Goal: Task Accomplishment & Management: Complete application form

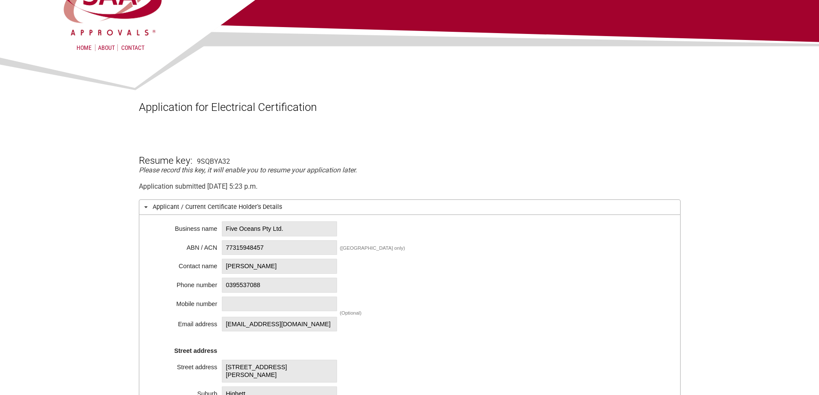
scroll to position [86, 0]
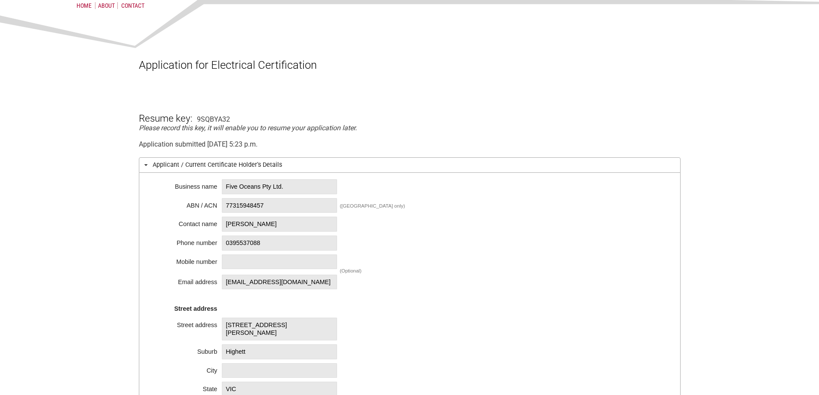
click at [259, 182] on span "Five Oceans Pty Ltd." at bounding box center [279, 186] width 115 height 15
click at [261, 183] on span "Five Oceans Pty Ltd." at bounding box center [279, 186] width 115 height 15
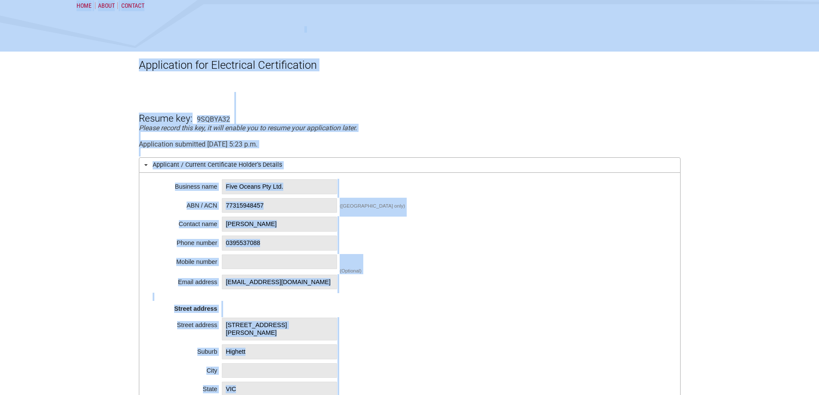
copy div "Home About Contact What I Need Application Forms Fees Find a lab Legal SAA Accr…"
click at [261, 218] on span "[PERSON_NAME]" at bounding box center [279, 224] width 115 height 15
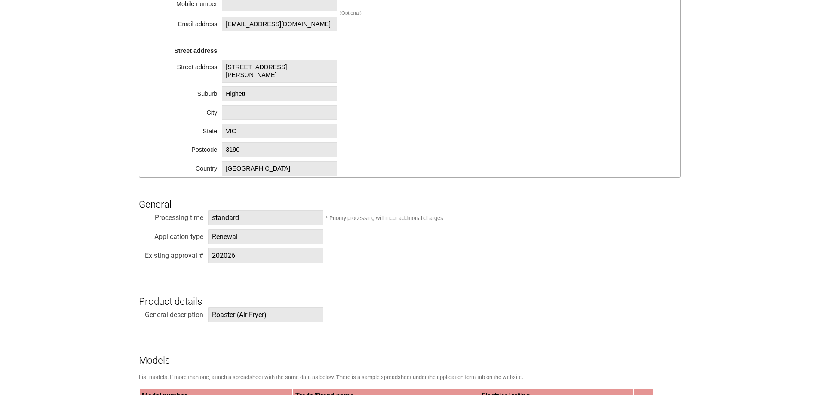
scroll to position [430, 0]
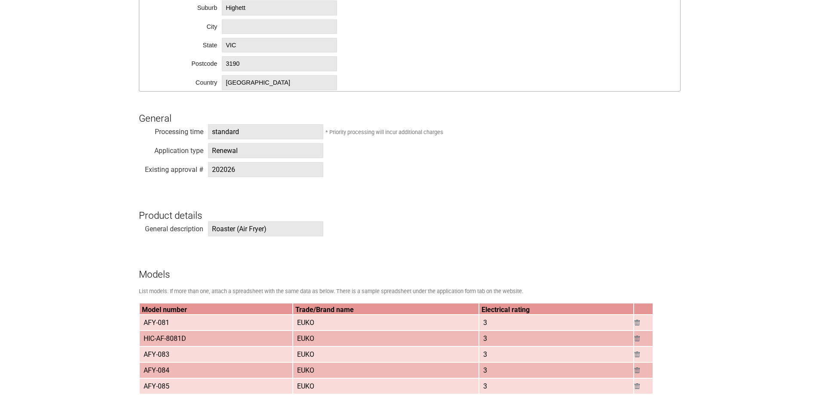
click at [226, 172] on span "202026" at bounding box center [265, 169] width 115 height 15
copy span "202026"
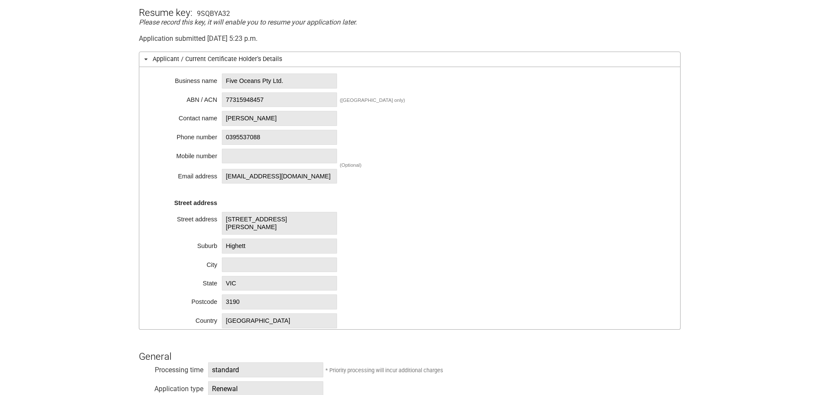
scroll to position [129, 0]
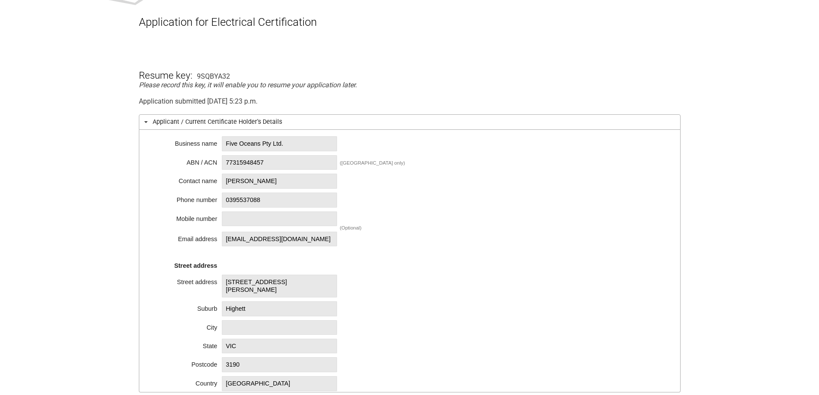
click at [253, 142] on span "Five Oceans Pty Ltd." at bounding box center [279, 143] width 115 height 15
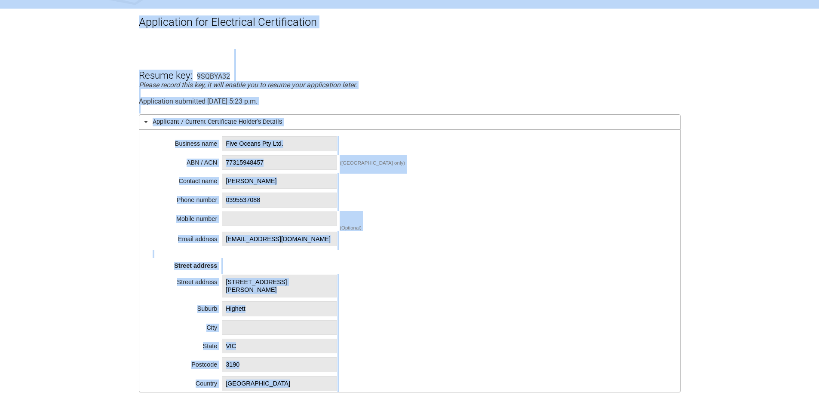
copy div "Home About Contact What I Need Application Forms Fees Find a lab Legal SAA Accr…"
click at [259, 169] on span "77315948457" at bounding box center [279, 162] width 115 height 15
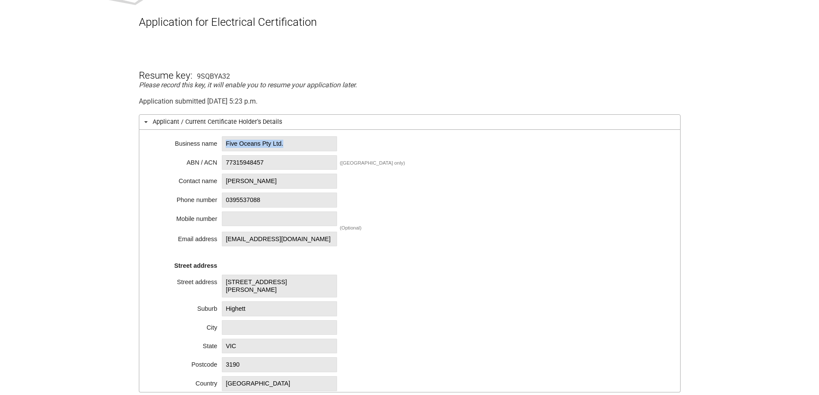
drag, startPoint x: 298, startPoint y: 144, endPoint x: 224, endPoint y: 146, distance: 73.6
click at [224, 146] on span "Five Oceans Pty Ltd." at bounding box center [279, 143] width 115 height 15
copy span "Five Oceans Pty Ltd."
drag, startPoint x: 280, startPoint y: 172, endPoint x: 278, endPoint y: 187, distance: 14.8
click at [280, 172] on div "Business name Five Oceans Pty Ltd. ABN / ACN 77315948457 ([GEOGRAPHIC_DATA] onl…" at bounding box center [410, 261] width 542 height 263
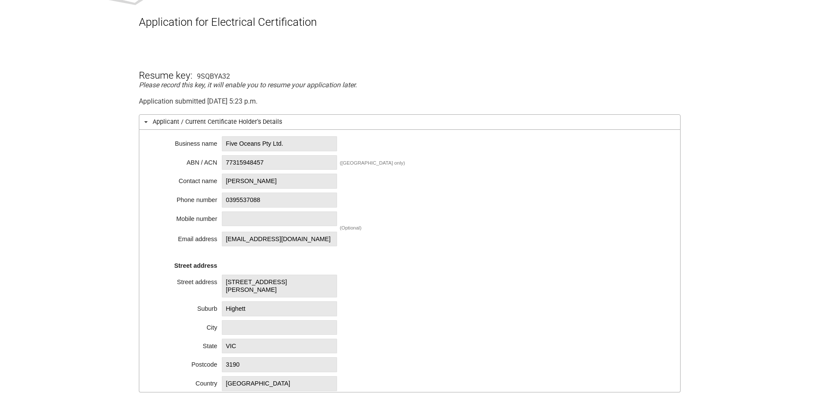
scroll to position [215, 0]
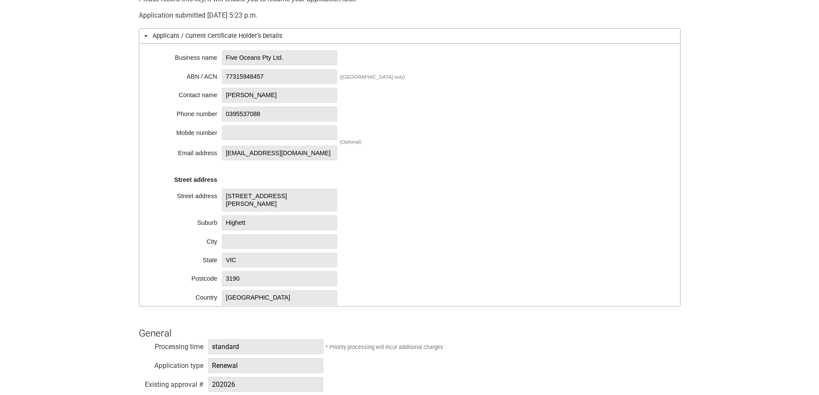
click at [229, 199] on span "[STREET_ADDRESS][PERSON_NAME]" at bounding box center [279, 200] width 115 height 23
drag, startPoint x: 229, startPoint y: 199, endPoint x: 264, endPoint y: 197, distance: 35.7
click at [264, 197] on span "[STREET_ADDRESS][PERSON_NAME]" at bounding box center [279, 200] width 115 height 23
drag, startPoint x: 277, startPoint y: 198, endPoint x: 227, endPoint y: 197, distance: 50.3
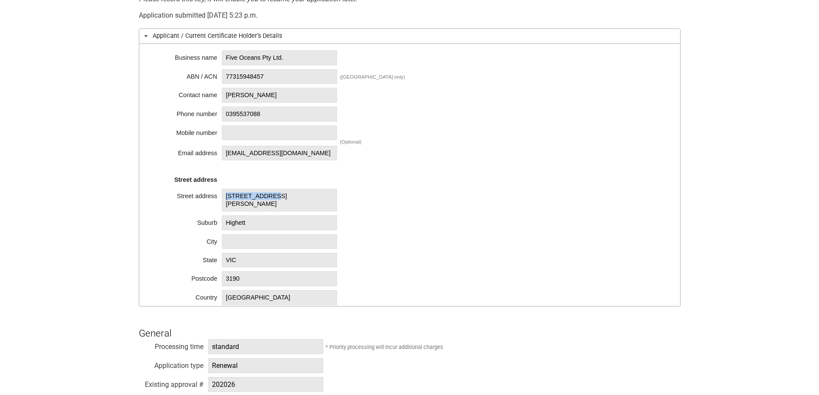
click at [227, 197] on span "[STREET_ADDRESS][PERSON_NAME]" at bounding box center [279, 200] width 115 height 23
copy span "[STREET_ADDRESS][PERSON_NAME]"
click at [240, 215] on span "Highett" at bounding box center [279, 222] width 115 height 15
copy div "Suburb Highett"
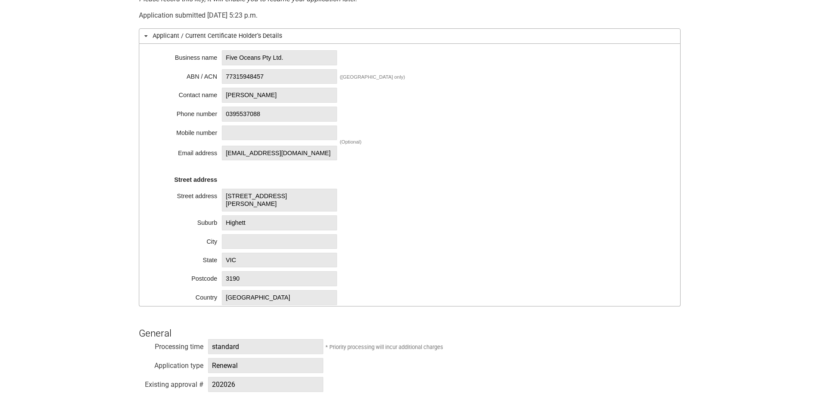
click at [252, 79] on span "77315948457" at bounding box center [279, 76] width 115 height 15
copy div "ACN 77315948457"
click at [221, 90] on div "Business name Five Oceans Pty Ltd. ABN / ACN 77315948457 ([GEOGRAPHIC_DATA] onl…" at bounding box center [410, 175] width 542 height 263
drag, startPoint x: 225, startPoint y: 78, endPoint x: 277, endPoint y: 78, distance: 52.0
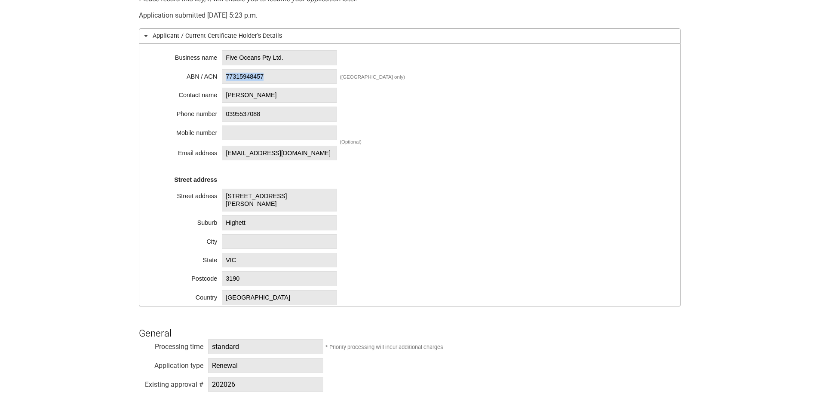
click at [277, 78] on span "77315948457" at bounding box center [279, 76] width 115 height 15
copy span "77315948457"
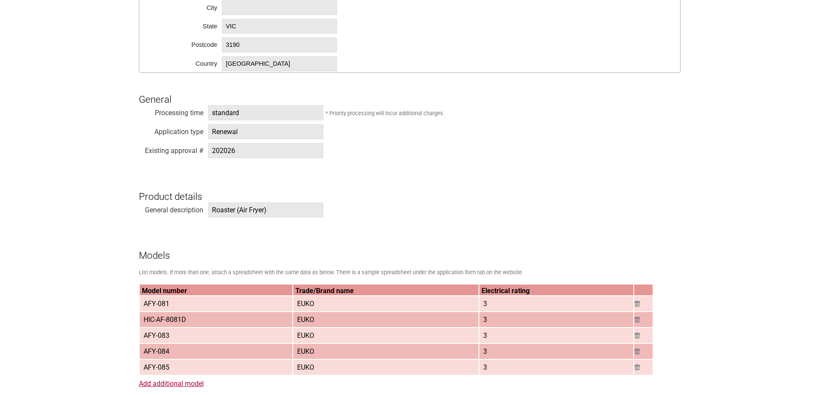
scroll to position [516, 0]
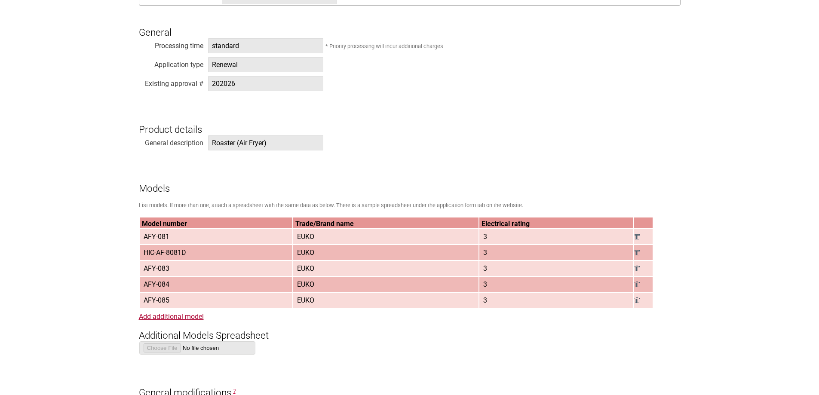
click at [221, 147] on span "Roaster (Air Fryer)" at bounding box center [265, 142] width 115 height 15
drag, startPoint x: 221, startPoint y: 147, endPoint x: 276, endPoint y: 144, distance: 55.1
click at [276, 144] on span "Roaster (Air Fryer)" at bounding box center [265, 142] width 115 height 15
click at [279, 143] on span "Roaster (Air Fryer)" at bounding box center [265, 142] width 115 height 15
click at [279, 144] on span "Roaster (Air Fryer)" at bounding box center [265, 142] width 115 height 15
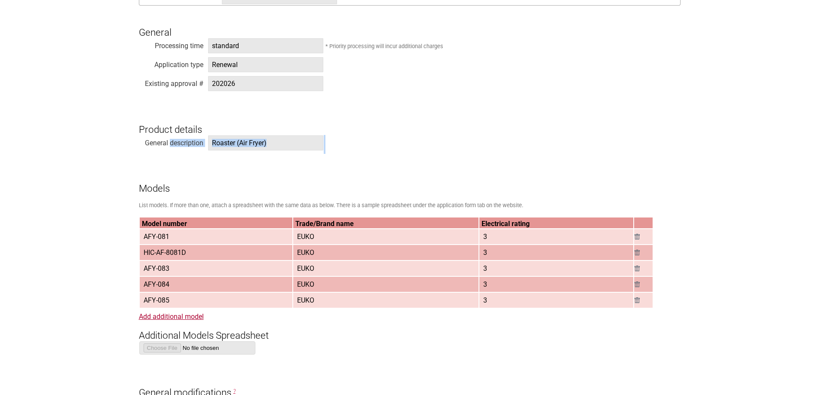
click at [293, 142] on span "Roaster (Air Fryer)" at bounding box center [265, 142] width 115 height 15
drag, startPoint x: 212, startPoint y: 144, endPoint x: 283, endPoint y: 144, distance: 70.9
click at [283, 144] on span "Roaster (Air Fryer)" at bounding box center [265, 142] width 115 height 15
copy span "Roaster (Air Fryer)"
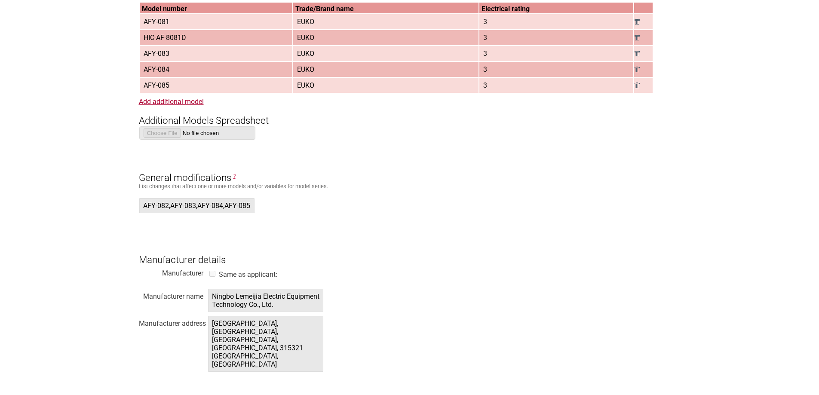
scroll to position [817, 0]
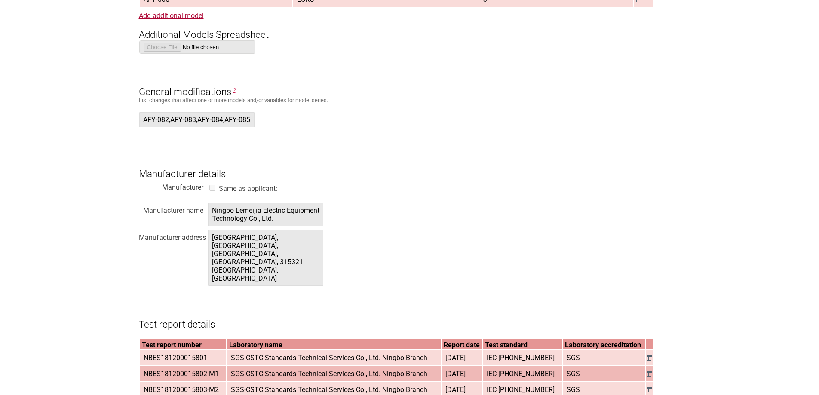
click at [210, 214] on span "Ningbo Lemeijia Electric Equipment Technology Co., Ltd." at bounding box center [265, 214] width 115 height 23
drag, startPoint x: 212, startPoint y: 213, endPoint x: 315, endPoint y: 226, distance: 103.1
click at [315, 226] on span "Ningbo Lemeijia Electric Equipment Technology Co., Ltd." at bounding box center [265, 214] width 115 height 23
copy span "Ningbo Lemeijia Electric Equipment Technology Co., Ltd."
drag, startPoint x: 213, startPoint y: 239, endPoint x: 322, endPoint y: 250, distance: 109.7
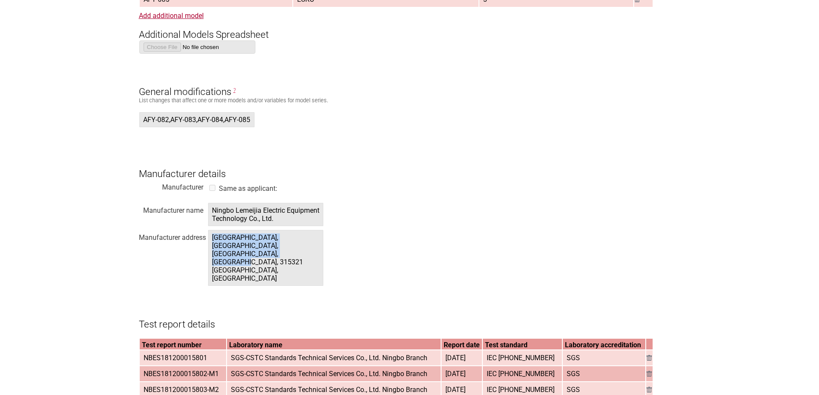
click at [322, 250] on span "[GEOGRAPHIC_DATA], [GEOGRAPHIC_DATA], [GEOGRAPHIC_DATA], [GEOGRAPHIC_DATA], 315…" at bounding box center [265, 258] width 115 height 56
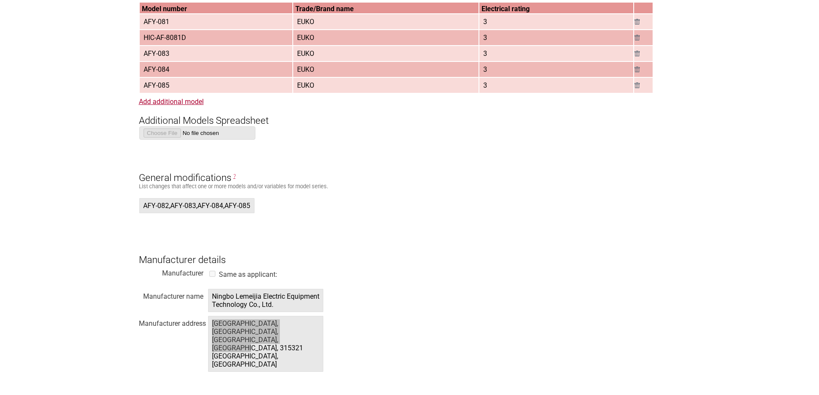
scroll to position [602, 0]
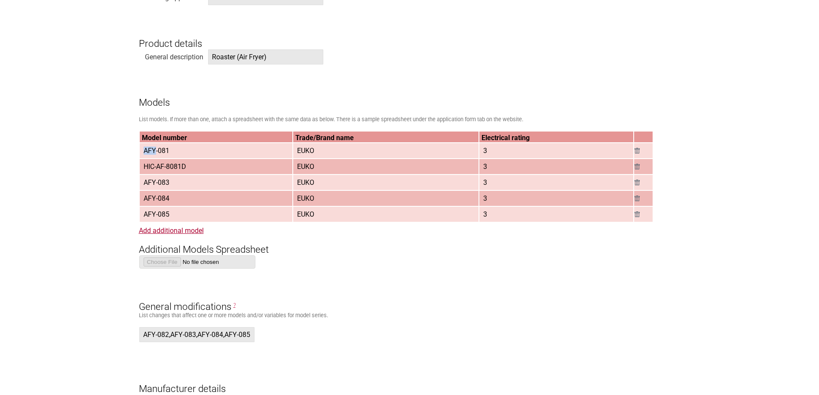
drag, startPoint x: 143, startPoint y: 153, endPoint x: 155, endPoint y: 153, distance: 12.0
click at [155, 153] on span "AFY-081" at bounding box center [156, 151] width 33 height 14
drag, startPoint x: 144, startPoint y: 165, endPoint x: 223, endPoint y: 168, distance: 78.7
click at [223, 168] on td "HIC-AF-8081D" at bounding box center [216, 166] width 153 height 15
drag, startPoint x: 145, startPoint y: 153, endPoint x: 179, endPoint y: 153, distance: 34.0
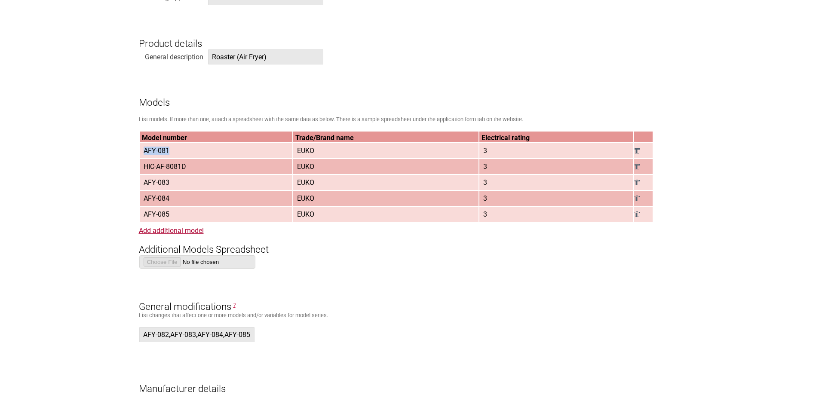
click at [179, 153] on td "AFY-081" at bounding box center [216, 150] width 153 height 15
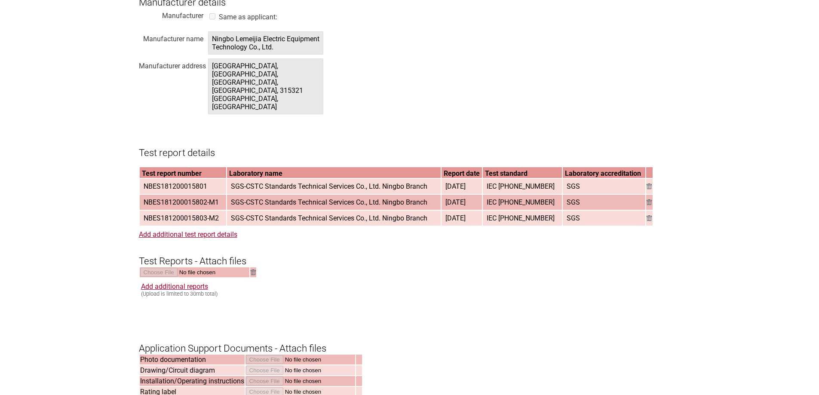
scroll to position [989, 0]
click at [176, 179] on span "NBES181200015801" at bounding box center [175, 186] width 71 height 14
click at [171, 195] on span "NBES181200015802-M1" at bounding box center [181, 202] width 82 height 14
drag, startPoint x: 171, startPoint y: 172, endPoint x: 230, endPoint y: 172, distance: 58.9
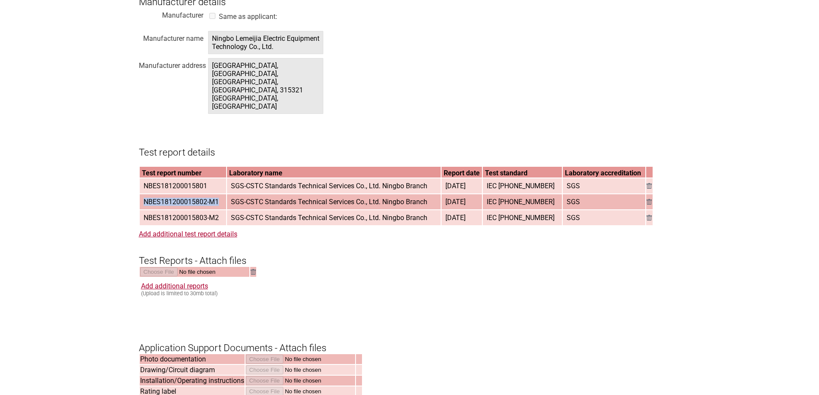
click at [227, 194] on td "NBES181200015802-M1" at bounding box center [183, 201] width 87 height 15
click at [169, 211] on span "NBES181200015803-M2" at bounding box center [181, 218] width 82 height 14
drag, startPoint x: 169, startPoint y: 186, endPoint x: 217, endPoint y: 181, distance: 48.4
click at [217, 211] on span "NBES181200015803-M2" at bounding box center [181, 218] width 82 height 14
click at [240, 179] on span "SGS-CSTC Standards Technical Services Co., Ltd. Ningbo Branch" at bounding box center [328, 186] width 203 height 14
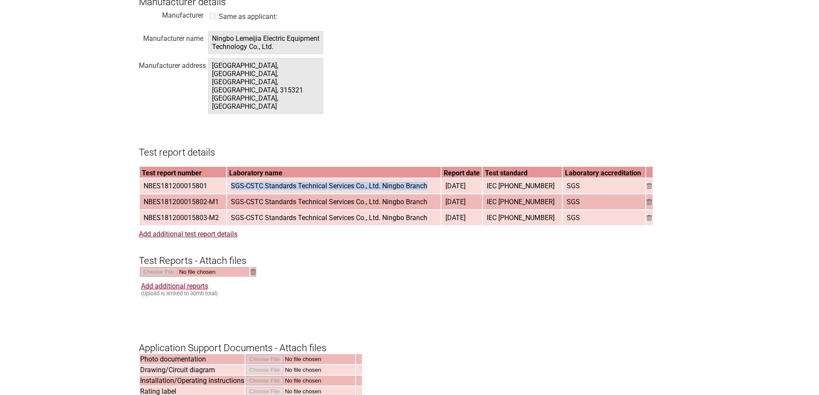
drag, startPoint x: 240, startPoint y: 155, endPoint x: 429, endPoint y: 160, distance: 189.2
click at [429, 179] on span "SGS-CSTC Standards Technical Services Co., Ltd. Ningbo Branch" at bounding box center [328, 186] width 203 height 14
click at [510, 179] on span "IEC [PHONE_NUMBER]" at bounding box center [520, 186] width 75 height 14
drag, startPoint x: 510, startPoint y: 157, endPoint x: 548, endPoint y: 155, distance: 37.9
click at [548, 179] on span "IEC [PHONE_NUMBER]" at bounding box center [520, 186] width 75 height 14
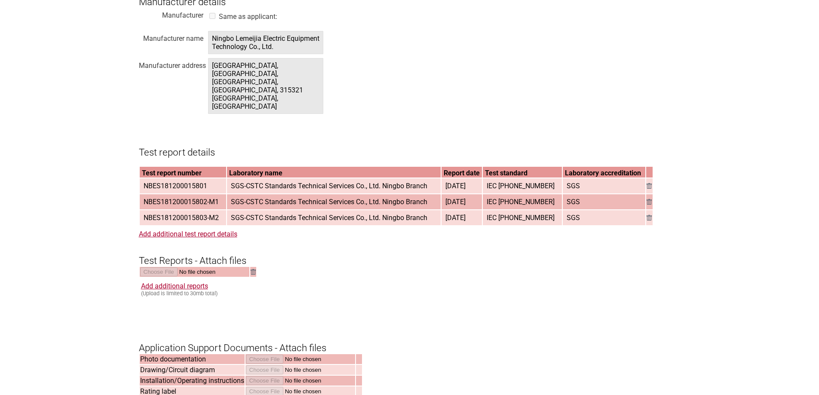
click at [570, 179] on span "SGS" at bounding box center [573, 186] width 20 height 14
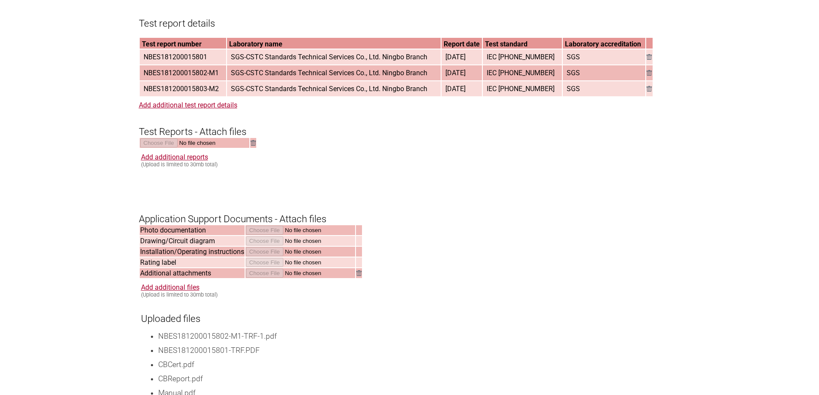
scroll to position [0, 0]
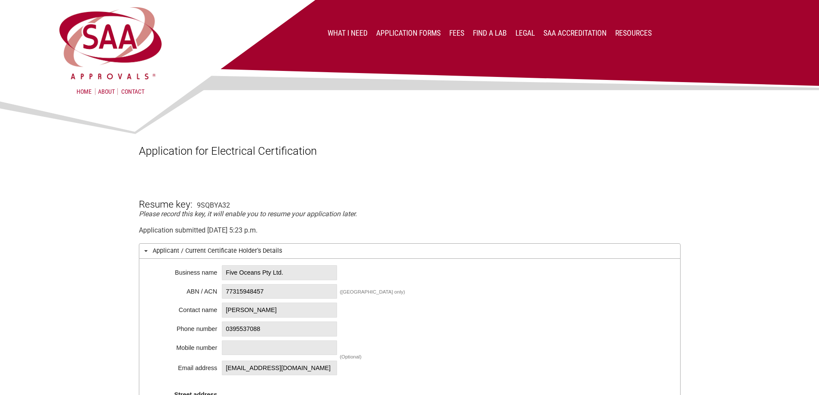
drag, startPoint x: 532, startPoint y: 156, endPoint x: 526, endPoint y: -52, distance: 208.2
drag, startPoint x: 296, startPoint y: 275, endPoint x: 227, endPoint y: 274, distance: 69.7
click at [227, 274] on span "Five Oceans Pty Ltd." at bounding box center [279, 272] width 115 height 15
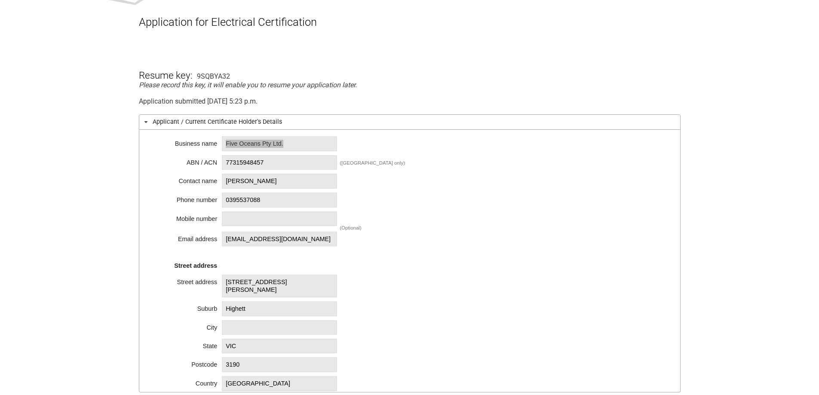
scroll to position [301, 0]
